Goal: Transaction & Acquisition: Purchase product/service

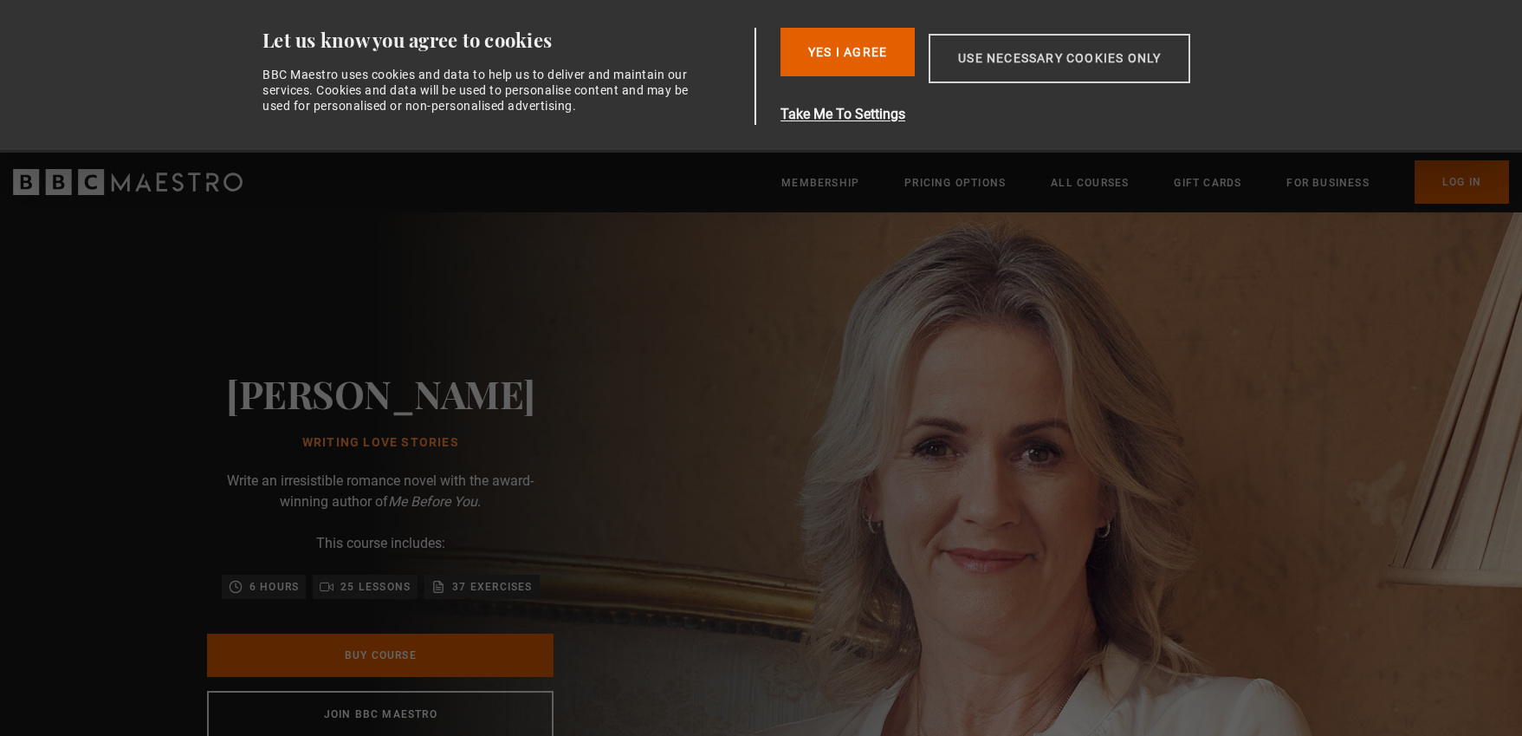
click at [991, 55] on button "Use necessary cookies only" at bounding box center [1060, 58] width 262 height 49
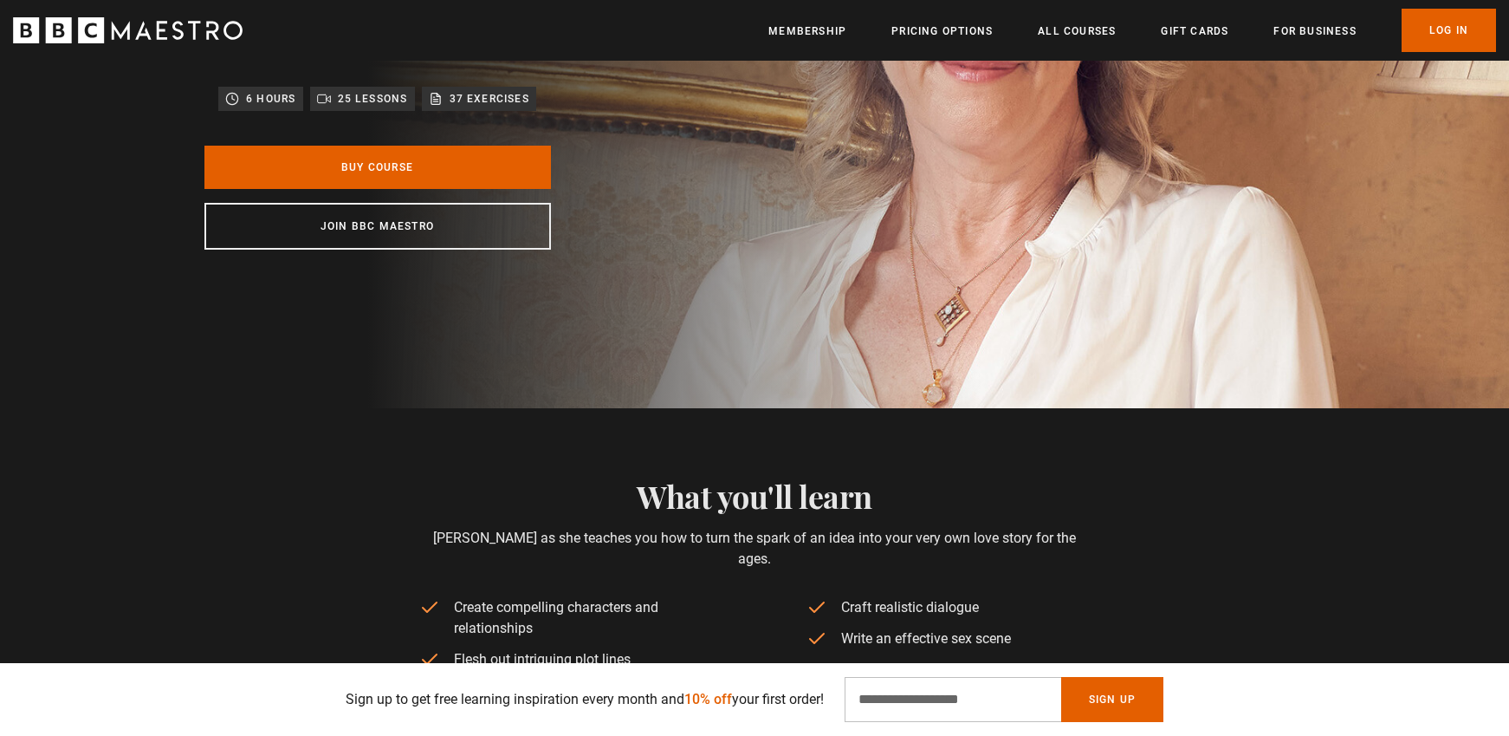
scroll to position [110, 0]
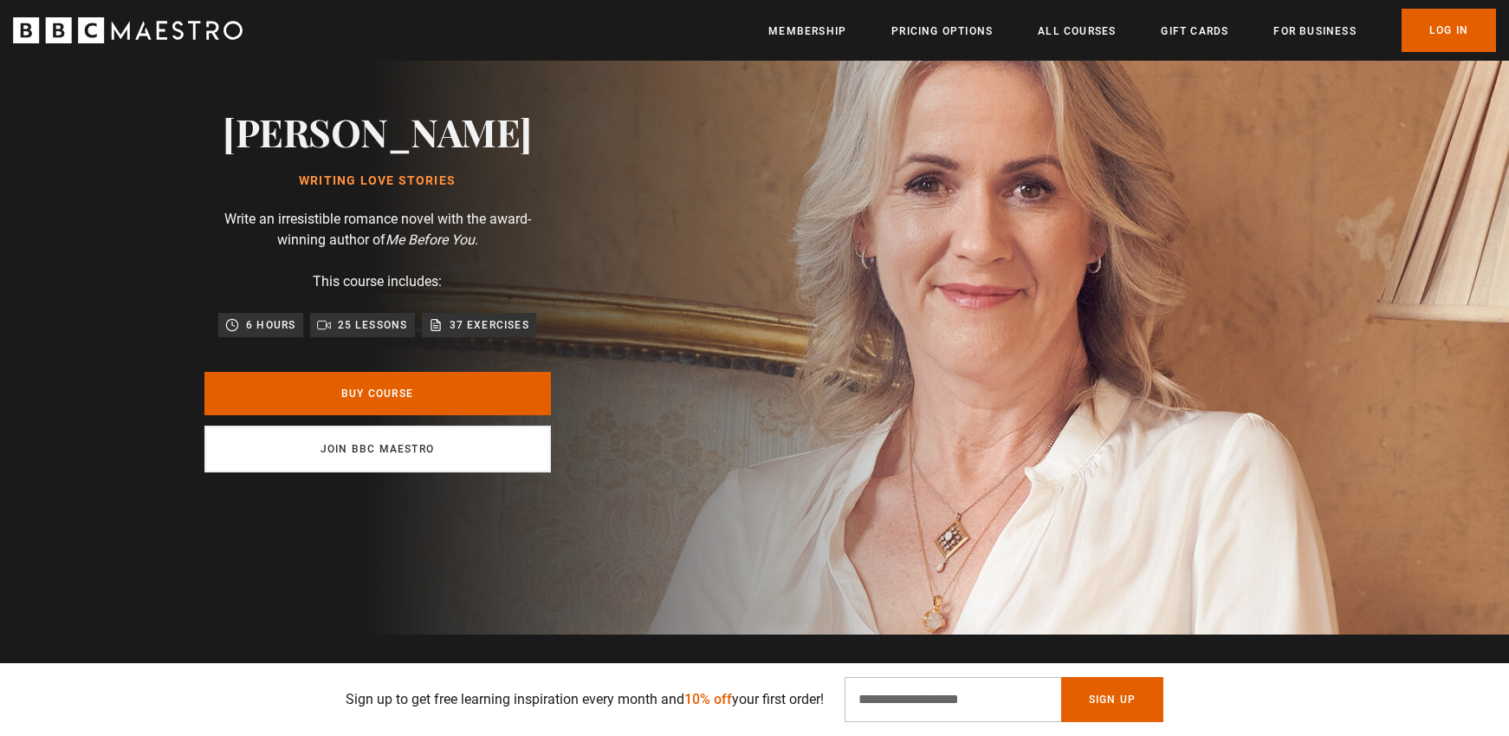
click at [483, 463] on link "Join BBC Maestro" at bounding box center [377, 448] width 347 height 47
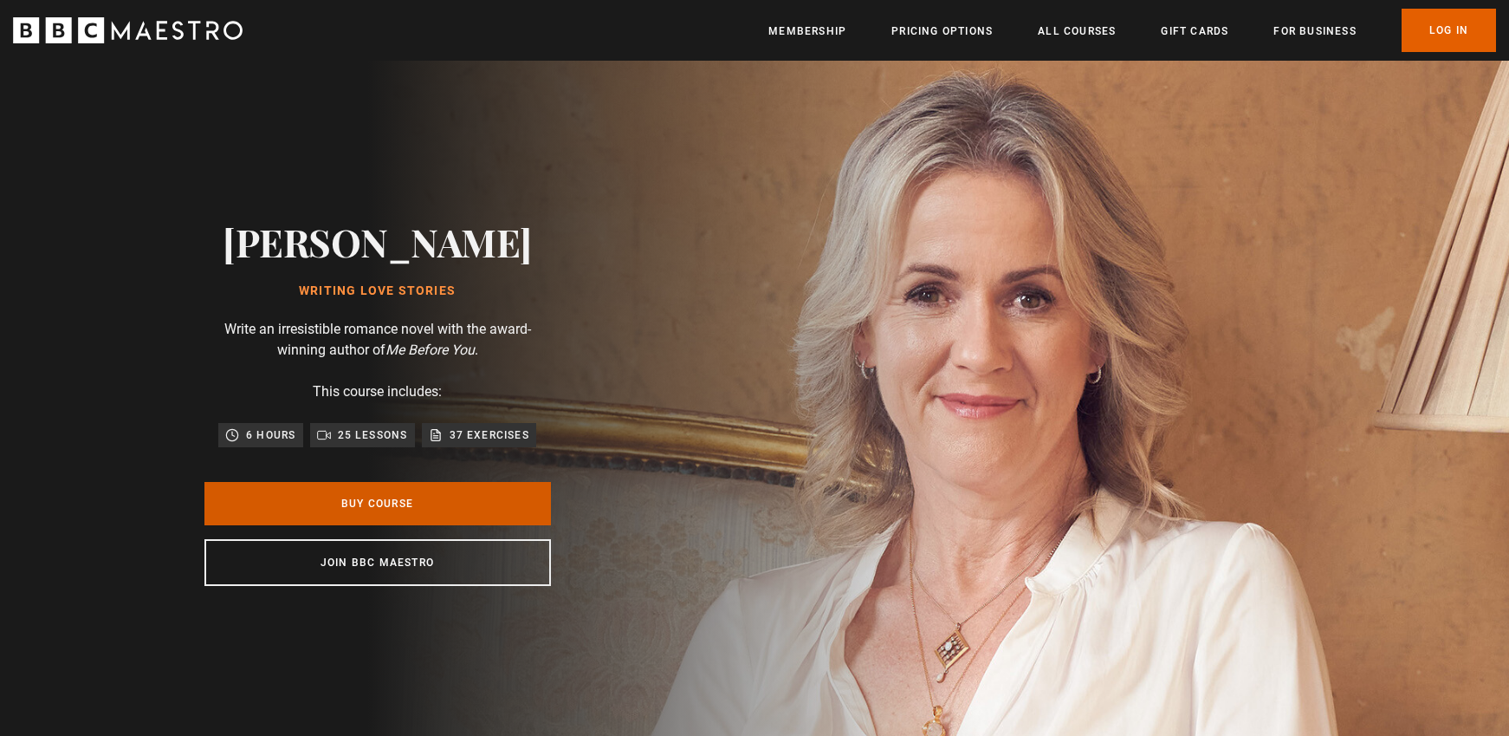
click at [401, 504] on link "Buy Course" at bounding box center [377, 503] width 347 height 43
click at [909, 36] on link "Pricing Options" at bounding box center [942, 31] width 101 height 17
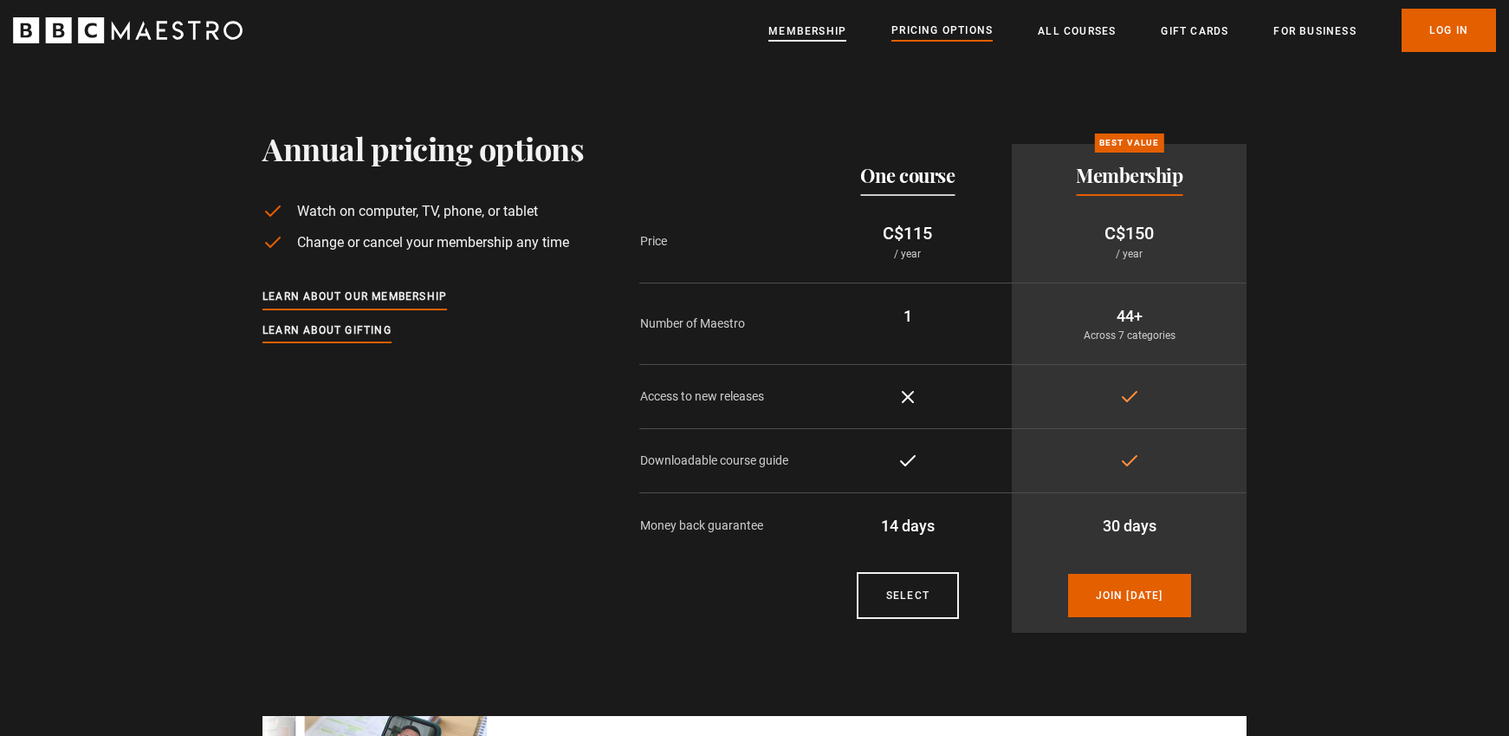
click at [824, 28] on link "Membership" at bounding box center [808, 31] width 78 height 17
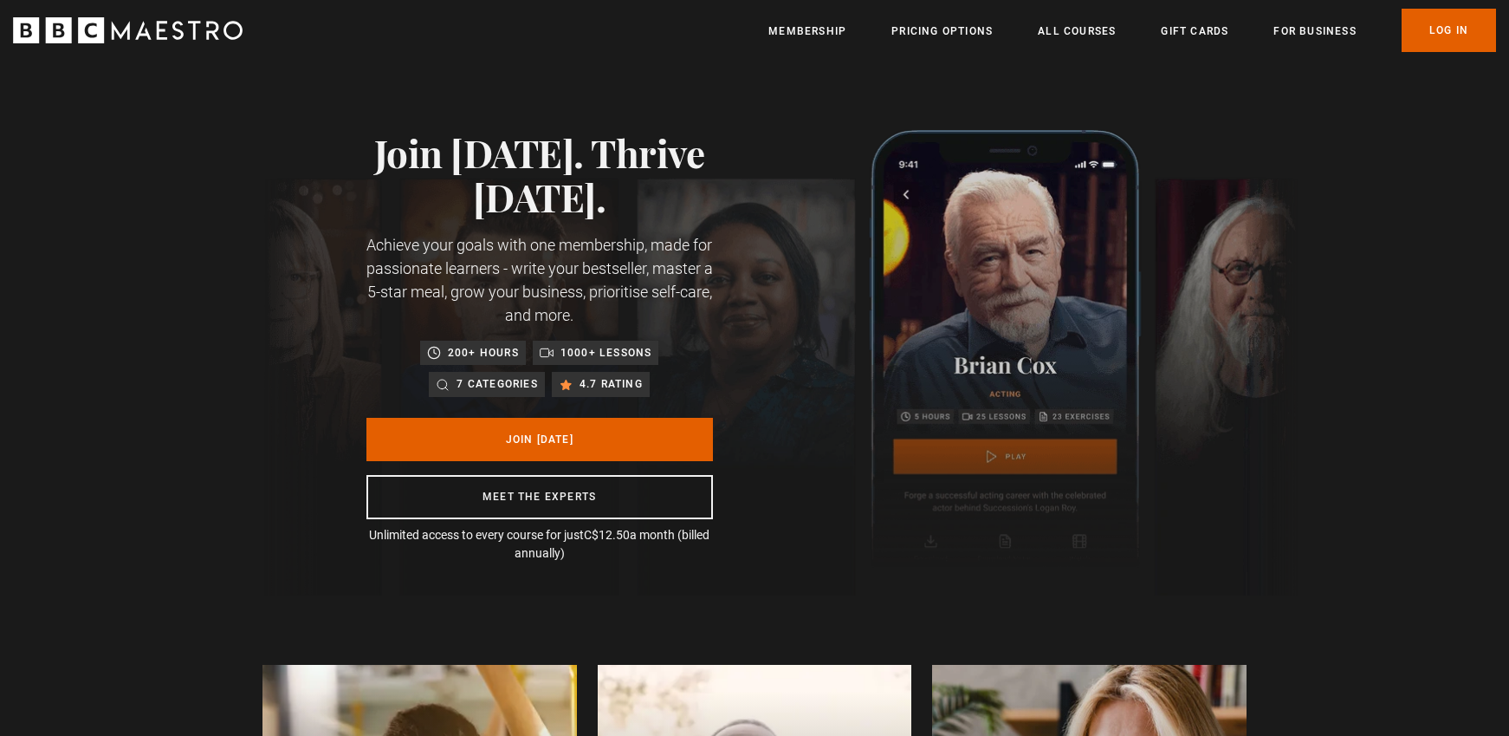
click at [995, 26] on ul "Membership Pricing Options All Courses Gift Cards For business Already have an …" at bounding box center [1133, 30] width 728 height 43
click at [965, 49] on ul "Membership Pricing Options All Courses Gift Cards For business Already have an …" at bounding box center [1133, 30] width 728 height 43
click at [975, 33] on link "Pricing Options" at bounding box center [942, 31] width 101 height 17
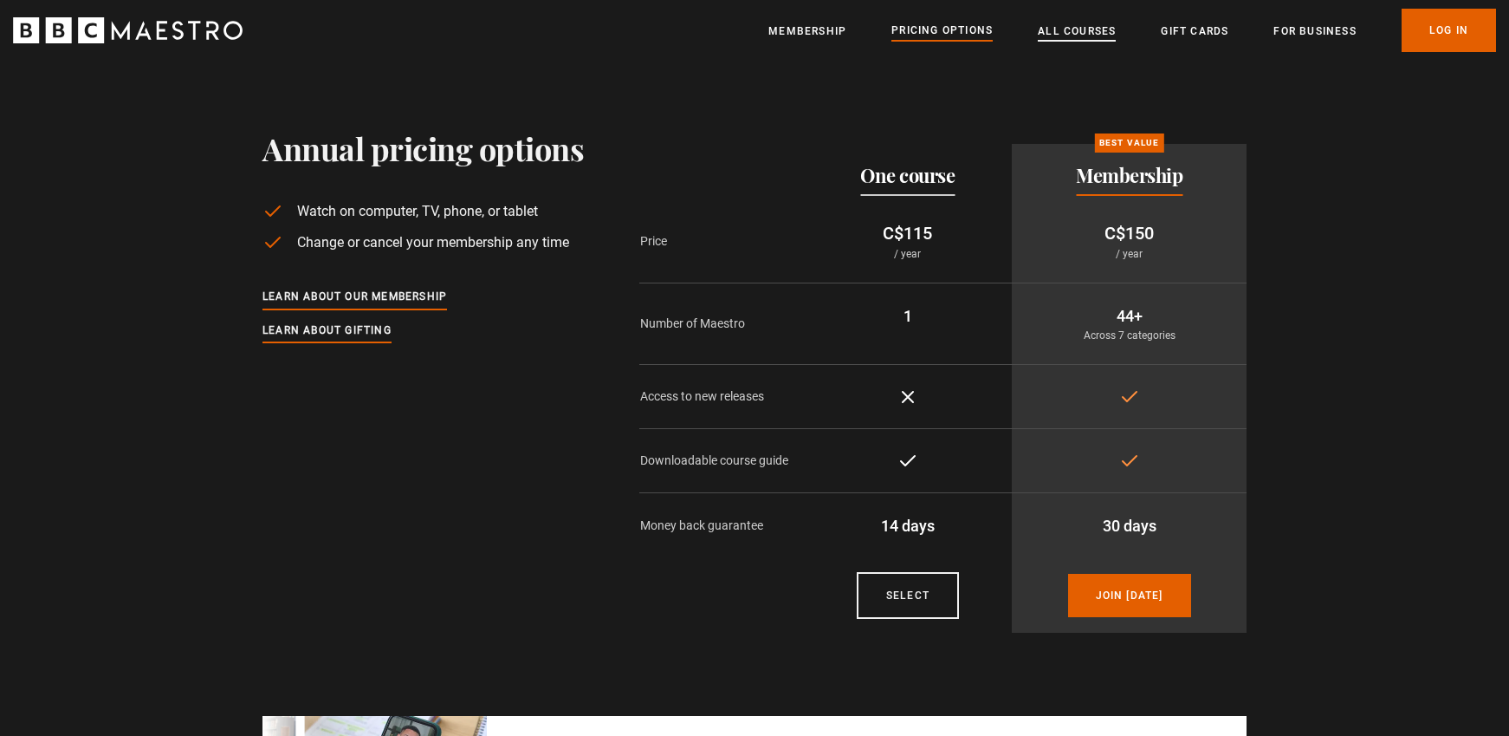
click at [1074, 35] on link "All Courses" at bounding box center [1077, 31] width 78 height 17
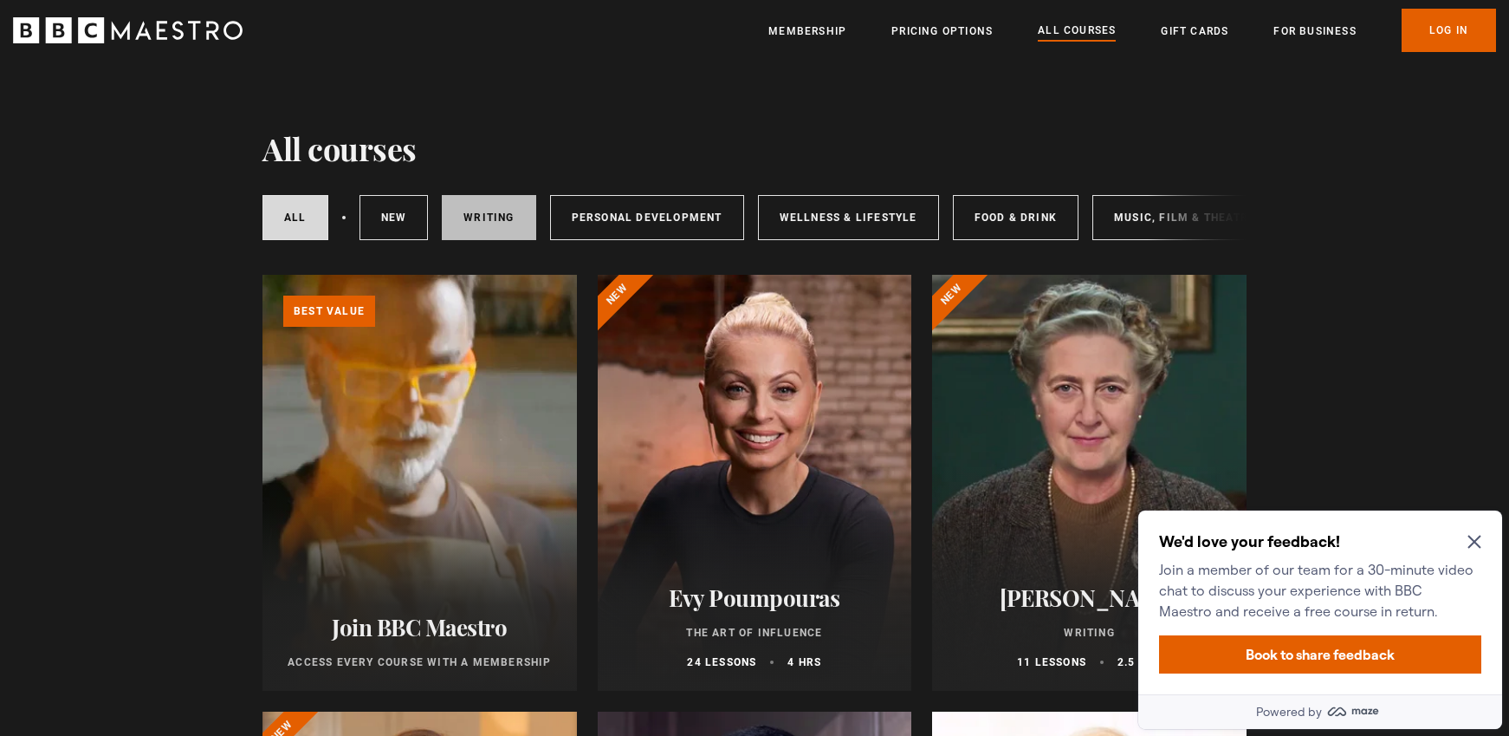
click at [512, 205] on link "Writing" at bounding box center [489, 217] width 94 height 45
